Goal: Find specific page/section: Find specific page/section

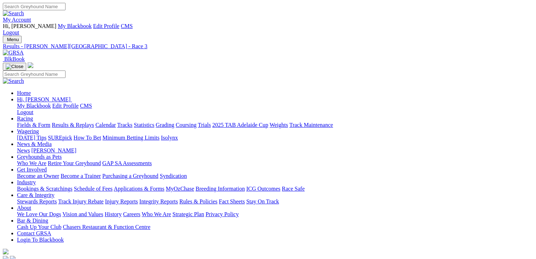
click at [24, 50] on img at bounding box center [13, 53] width 21 height 6
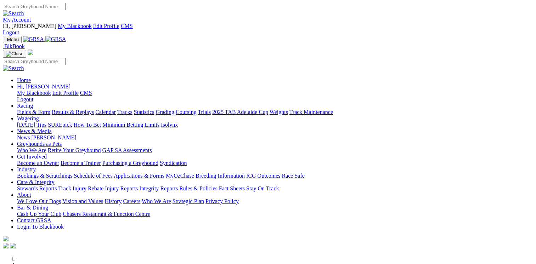
scroll to position [153, 0]
